Goal: Check status: Check status

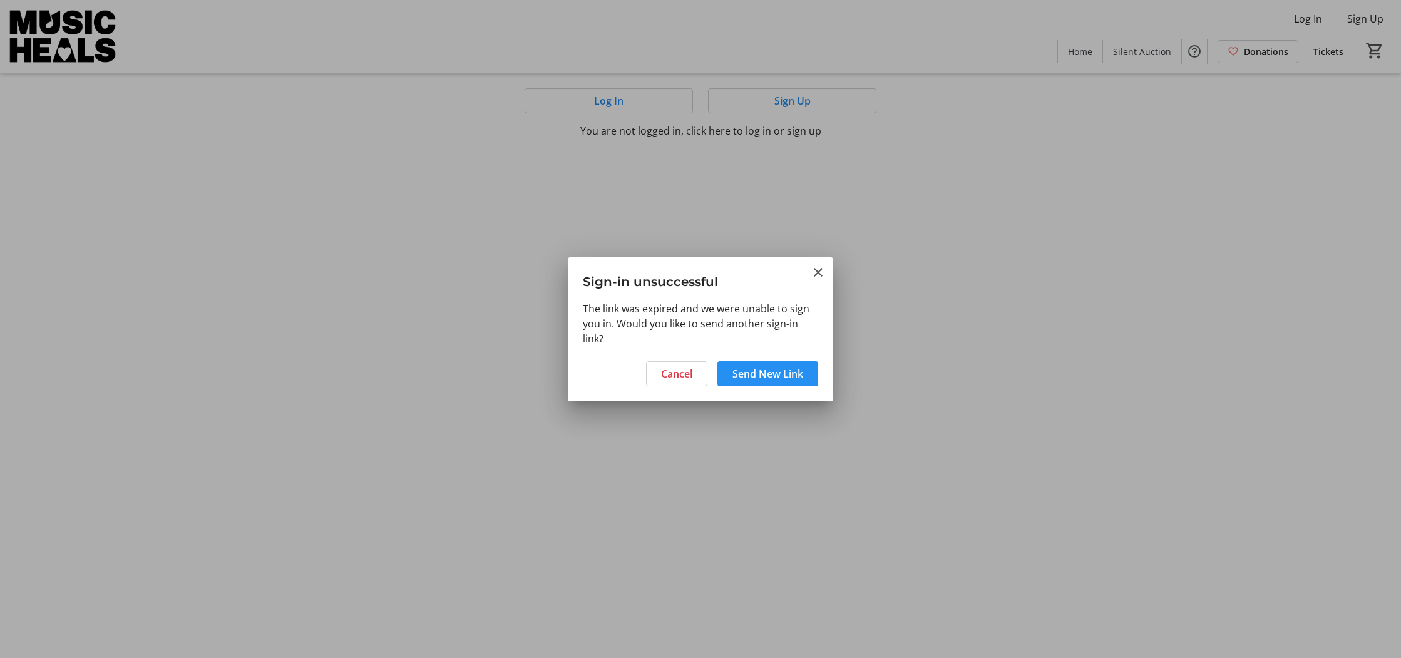
click at [784, 376] on span "Send New Link" at bounding box center [768, 373] width 71 height 15
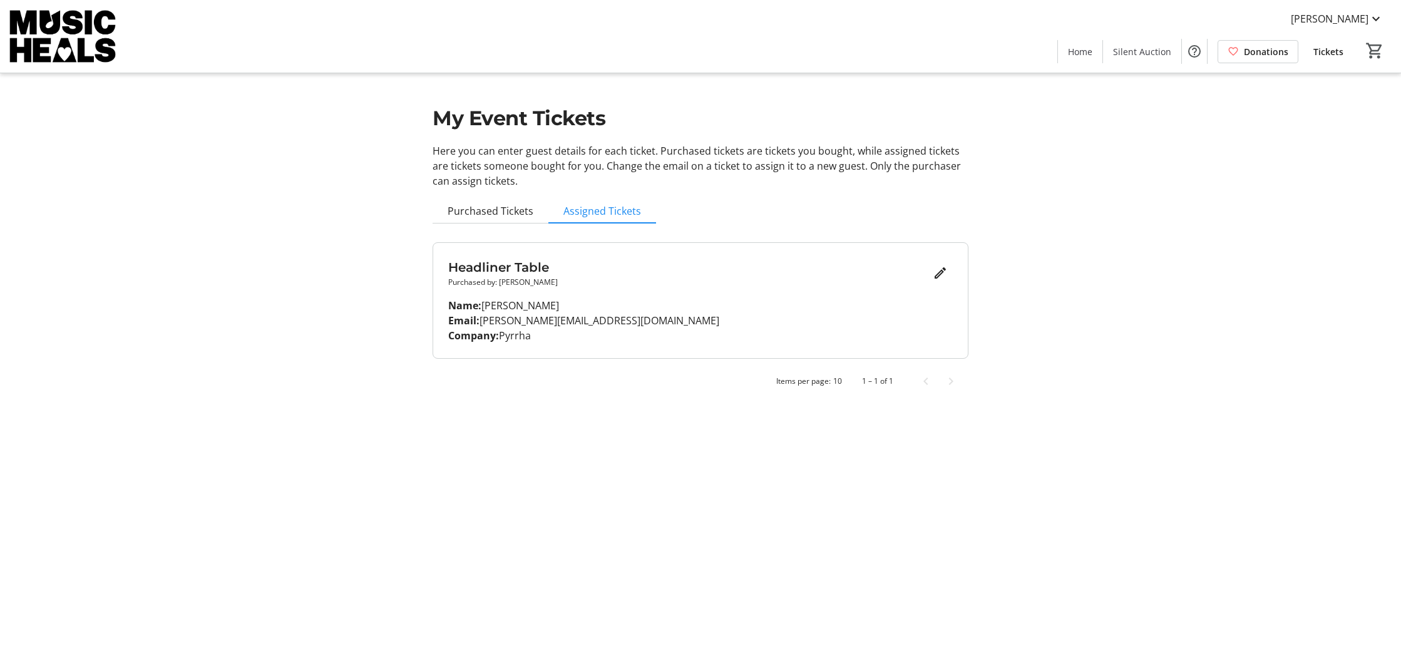
click at [1324, 53] on span "Tickets" at bounding box center [1329, 51] width 30 height 13
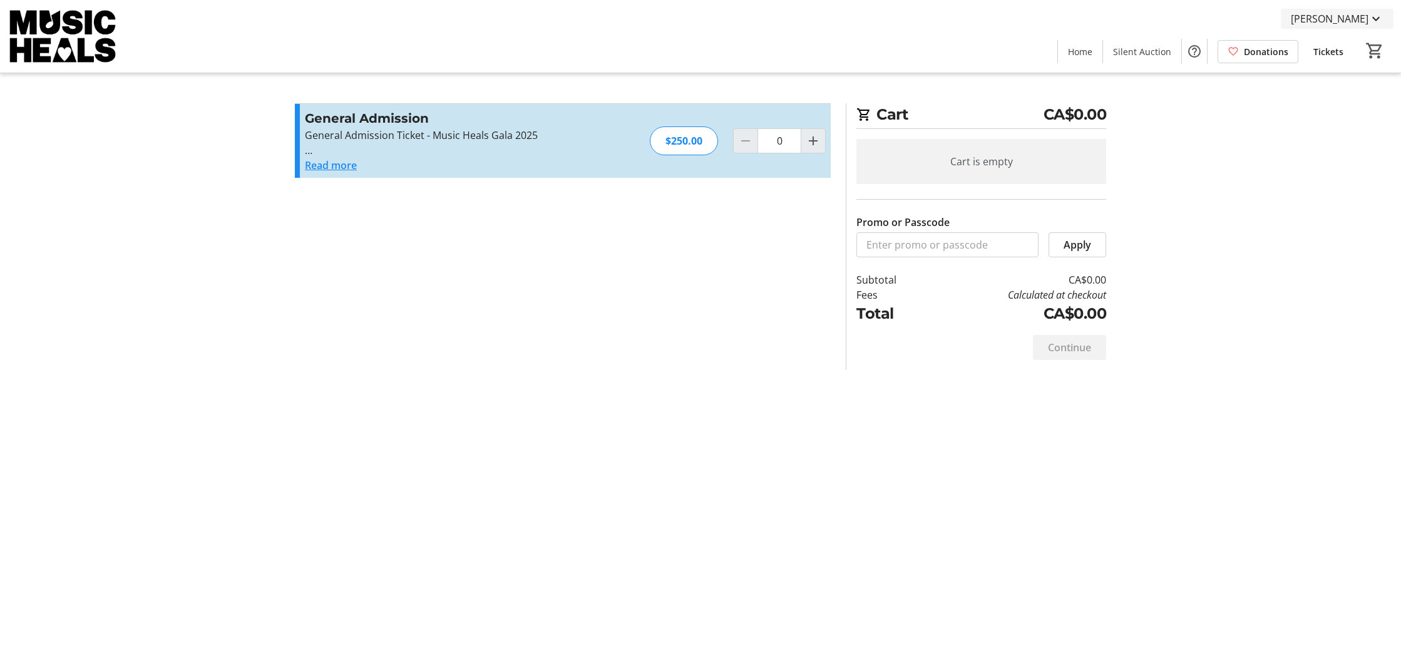
click at [1374, 18] on mat-icon at bounding box center [1376, 18] width 15 height 15
click at [1346, 48] on span "My Tickets" at bounding box center [1339, 48] width 89 height 15
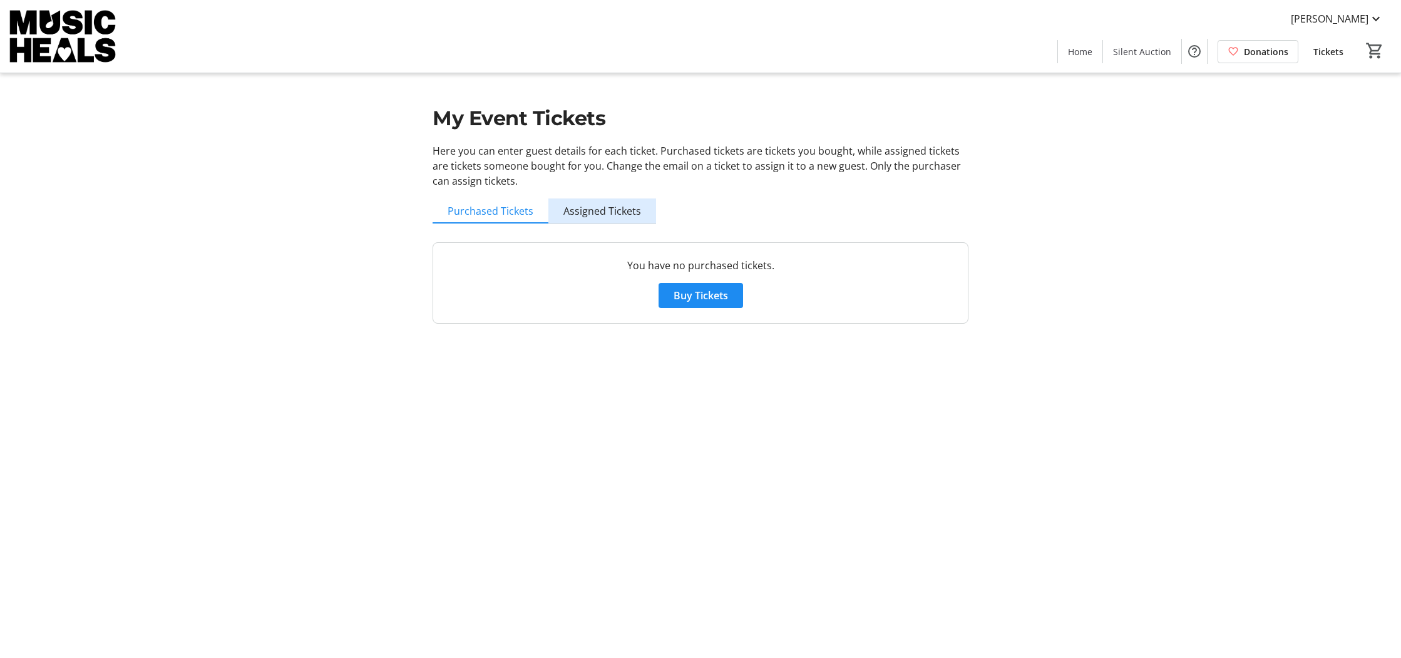
click at [606, 212] on span "Assigned Tickets" at bounding box center [603, 211] width 78 height 10
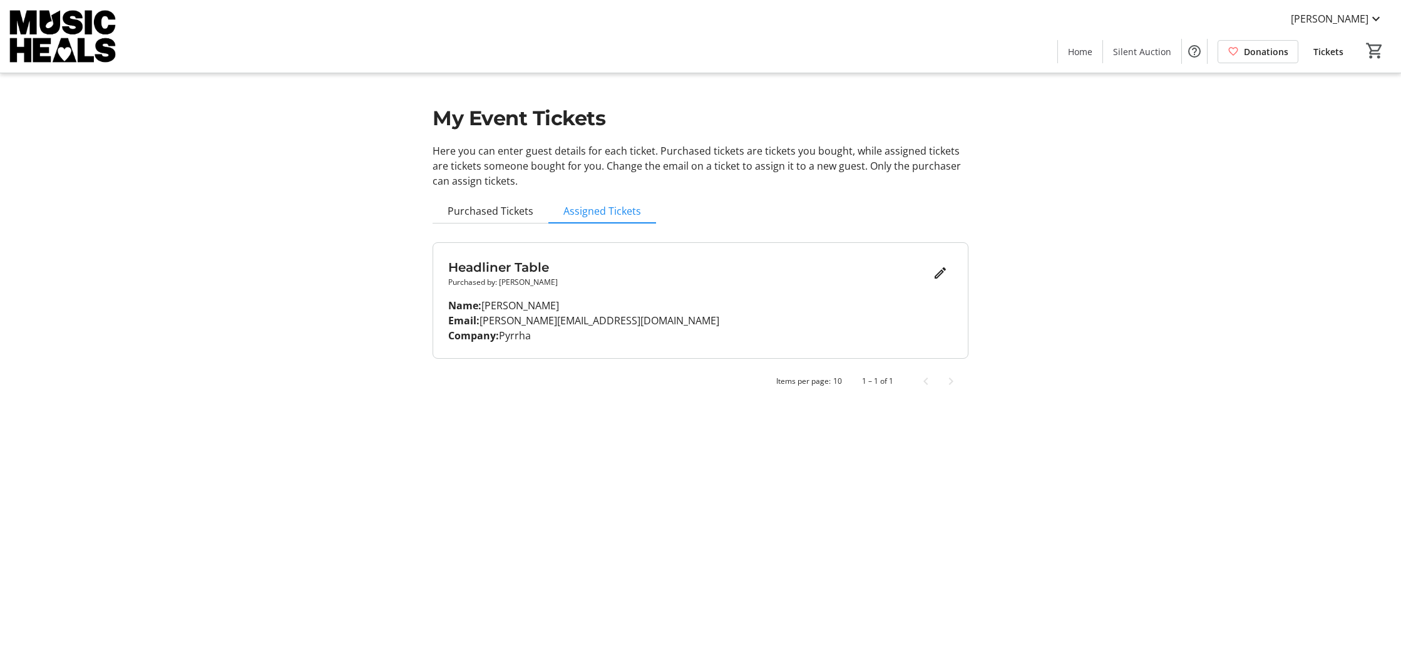
drag, startPoint x: 507, startPoint y: 264, endPoint x: 508, endPoint y: 311, distance: 47.6
click at [507, 264] on h3 "Headliner Table" at bounding box center [688, 267] width 480 height 19
click at [516, 332] on p "Company: Pyrrha" at bounding box center [700, 335] width 505 height 15
